Goal: Transaction & Acquisition: Purchase product/service

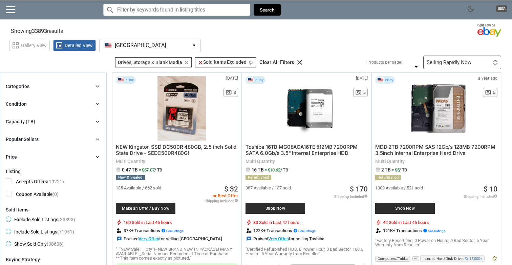
click at [191, 8] on input "Search for models" at bounding box center [176, 10] width 147 height 12
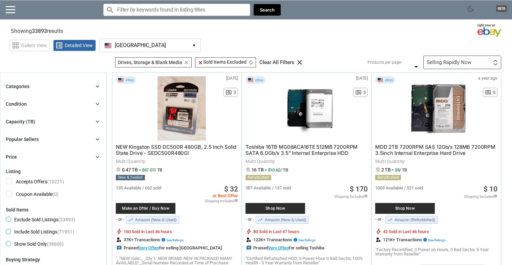
click at [120, 47] on span "[GEOGRAPHIC_DATA]" at bounding box center [140, 45] width 51 height 6
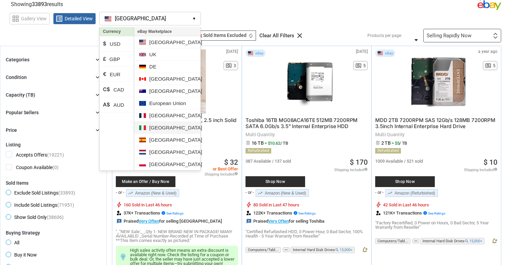
scroll to position [31, 0]
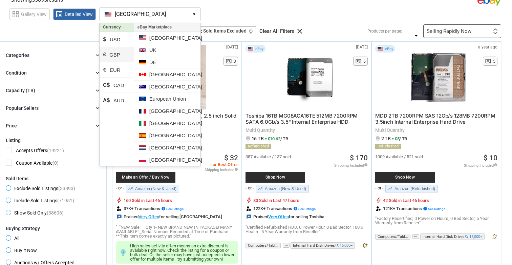
click at [120, 54] on li "£ GBP" at bounding box center [116, 54] width 34 height 15
click at [152, 49] on li "UK" at bounding box center [167, 50] width 66 height 12
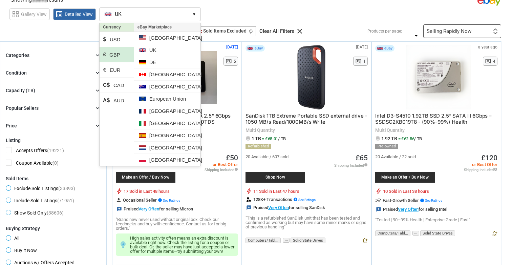
click at [53, 33] on section "See all types of deals we can find for you! All Listings All Deal Potentials AI…" at bounding box center [256, 31] width 512 height 14
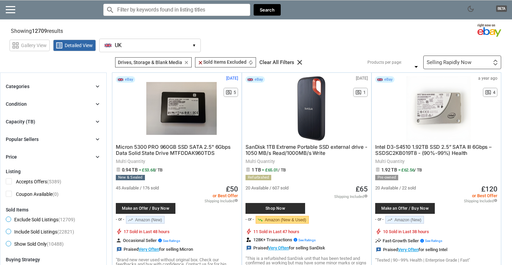
click at [83, 119] on div "Capacity (TB) chevron_right" at bounding box center [53, 121] width 95 height 8
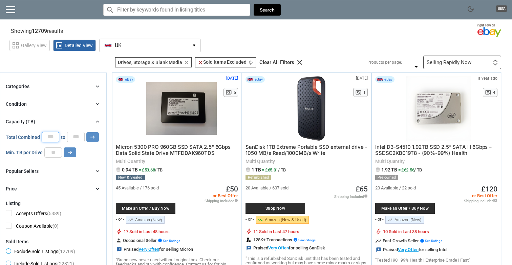
click at [50, 138] on input "*" at bounding box center [51, 137] width 18 height 10
type input "**"
click at [73, 155] on button "arrow_right_alt" at bounding box center [70, 152] width 13 height 10
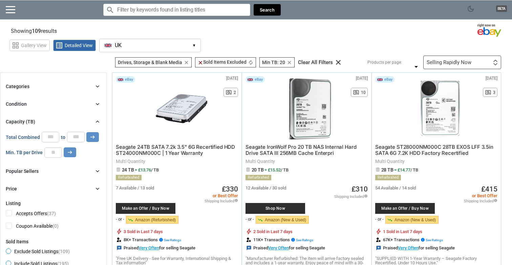
click at [445, 60] on div "Selling Rapidly Now" at bounding box center [448, 62] width 45 height 5
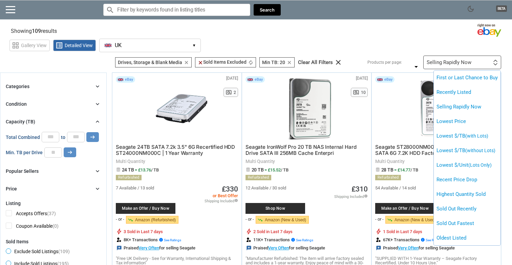
click at [445, 45] on div at bounding box center [256, 132] width 512 height 265
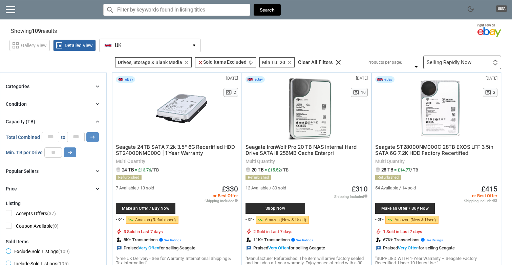
click at [450, 62] on div "Selling Rapidly Now" at bounding box center [448, 62] width 45 height 5
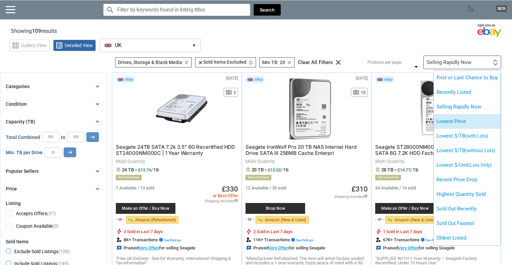
click at [461, 118] on li "Lowest Price" at bounding box center [466, 121] width 67 height 15
